Goal: Transaction & Acquisition: Book appointment/travel/reservation

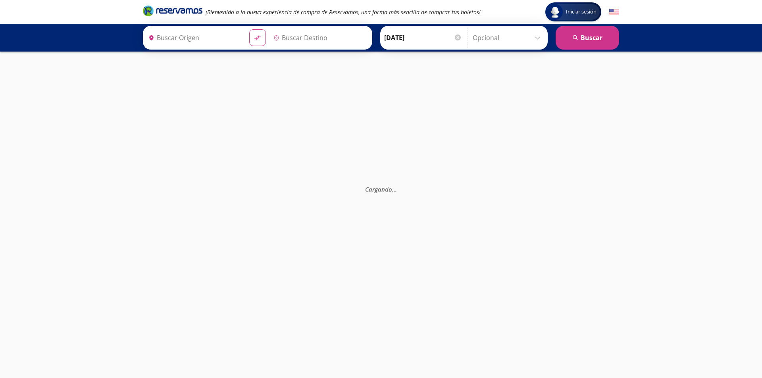
type input "[DATE][GEOGRAPHIC_DATA][PERSON_NAME], [GEOGRAPHIC_DATA]"
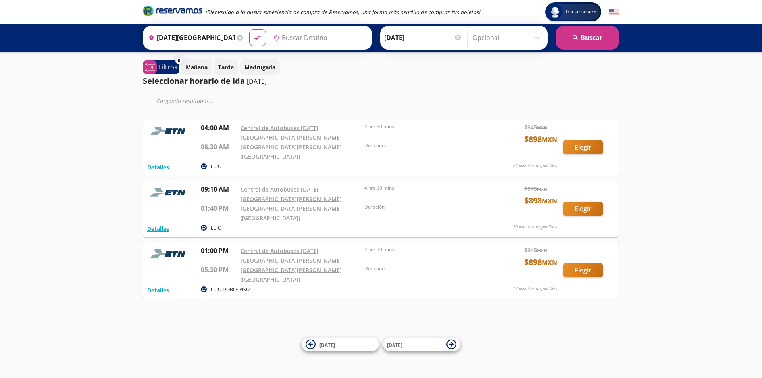
type input "[GEOGRAPHIC_DATA][PERSON_NAME] ([GEOGRAPHIC_DATA]), [GEOGRAPHIC_DATA]"
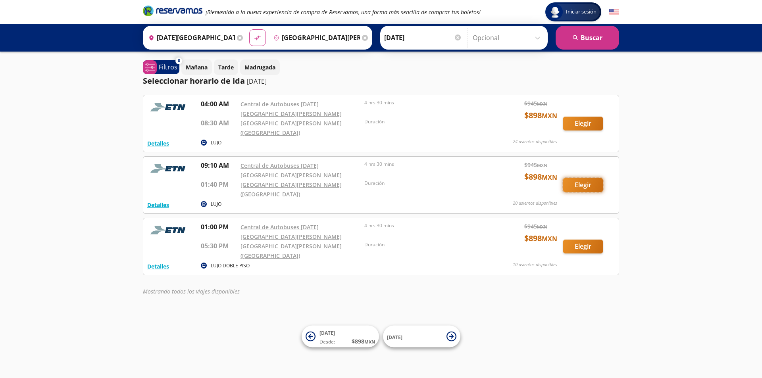
click at [584, 178] on button "Elegir" at bounding box center [583, 185] width 40 height 14
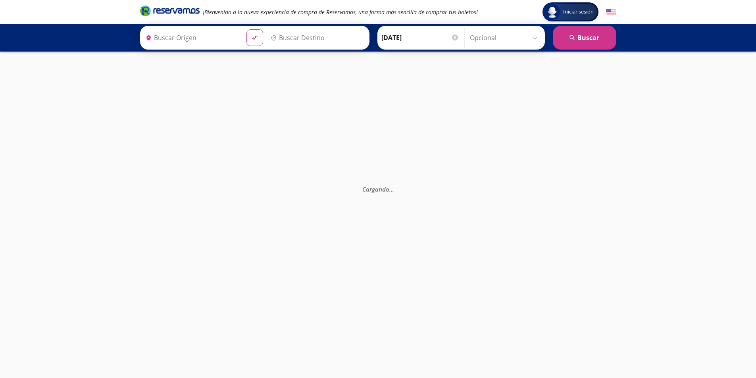
type input "[DATE][GEOGRAPHIC_DATA][PERSON_NAME], [GEOGRAPHIC_DATA]"
type input "[GEOGRAPHIC_DATA][PERSON_NAME] ([GEOGRAPHIC_DATA]), [GEOGRAPHIC_DATA]"
